Goal: Transaction & Acquisition: Purchase product/service

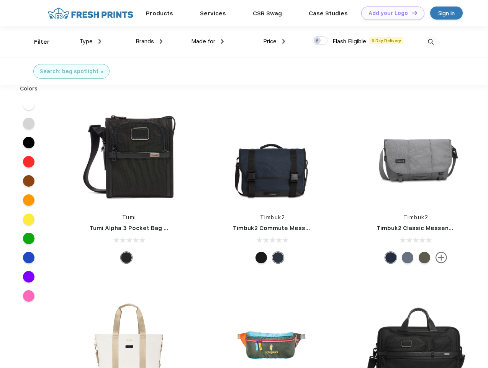
click at [390, 13] on link "Add your Logo Design Tool" at bounding box center [392, 13] width 63 height 13
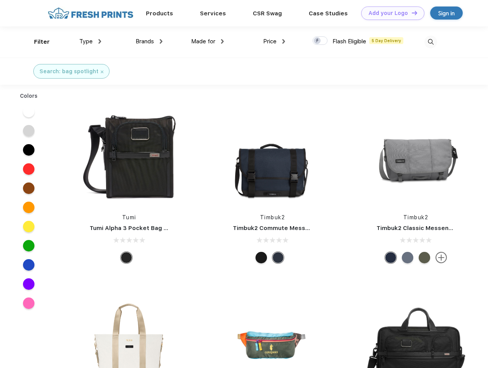
click at [0, 0] on div "Design Tool" at bounding box center [0, 0] width 0 height 0
click at [411, 13] on link "Add your Logo Design Tool" at bounding box center [392, 13] width 63 height 13
click at [37, 42] on div "Filter" at bounding box center [42, 42] width 16 height 9
click at [90, 41] on span "Type" at bounding box center [85, 41] width 13 height 7
click at [149, 41] on span "Brands" at bounding box center [145, 41] width 18 height 7
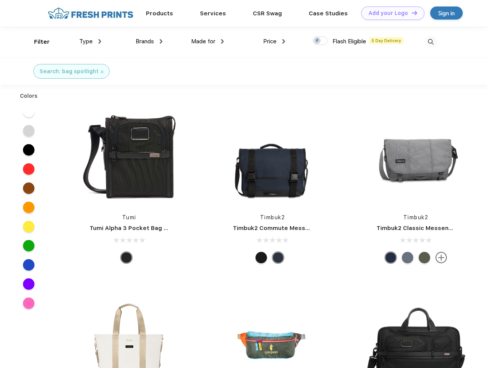
click at [208, 41] on span "Made for" at bounding box center [203, 41] width 24 height 7
click at [274, 41] on span "Price" at bounding box center [269, 41] width 13 height 7
click at [320, 41] on div at bounding box center [320, 40] width 15 height 8
click at [318, 41] on input "checkbox" at bounding box center [315, 38] width 5 height 5
click at [431, 42] on img at bounding box center [430, 42] width 13 height 13
